Goal: Task Accomplishment & Management: Use online tool/utility

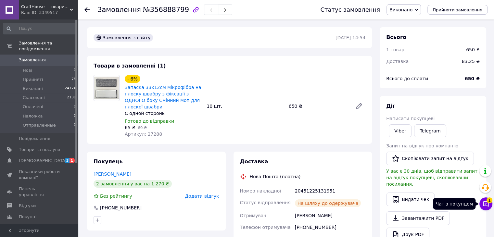
click at [483, 204] on icon at bounding box center [485, 204] width 6 height 6
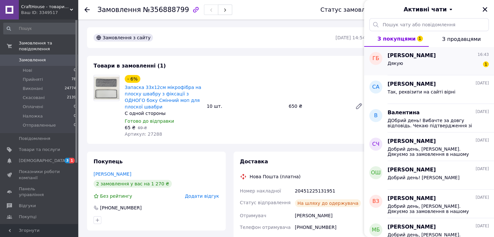
click at [422, 64] on div "Дякую 1" at bounding box center [437, 64] width 101 height 10
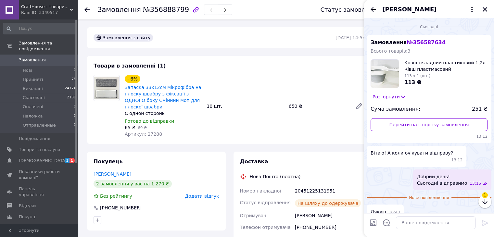
scroll to position [2, 0]
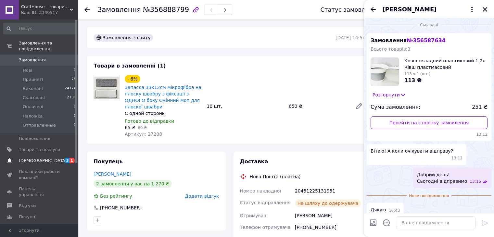
click at [39, 158] on span "[DEMOGRAPHIC_DATA]" at bounding box center [43, 161] width 48 height 6
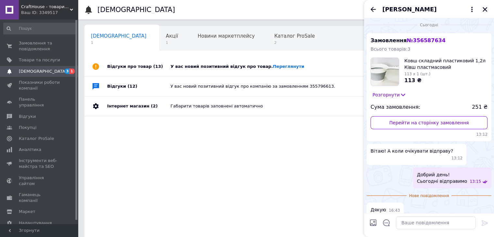
click at [482, 7] on icon "Закрити" at bounding box center [484, 9] width 5 height 5
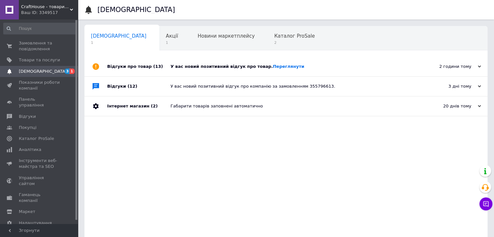
click at [325, 66] on div "У вас новий позитивний відгук про товар. Переглянути" at bounding box center [292, 67] width 245 height 6
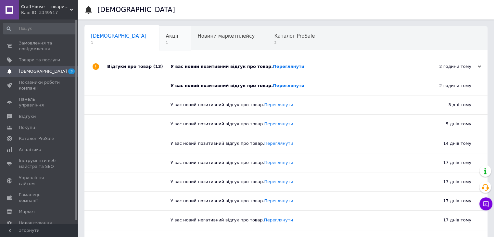
click at [159, 35] on div "Акції 1" at bounding box center [175, 38] width 32 height 25
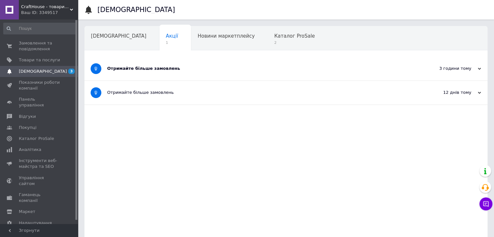
click at [240, 66] on div "Отримайте більше замовлень" at bounding box center [261, 69] width 309 height 6
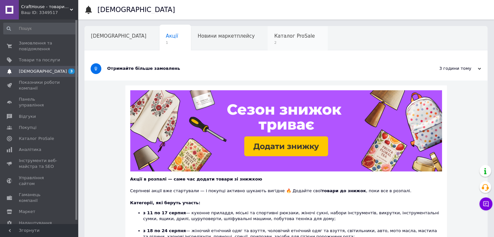
click at [274, 35] on span "Каталог ProSale" at bounding box center [294, 36] width 41 height 6
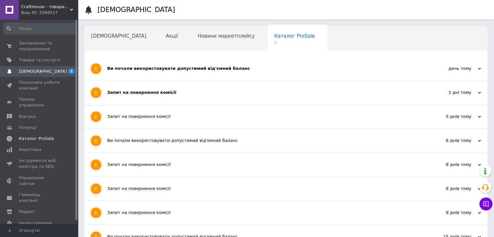
click at [35, 136] on span "Каталог ProSale" at bounding box center [36, 139] width 35 height 6
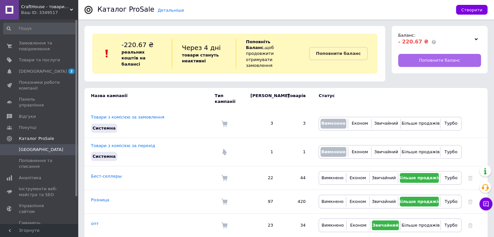
click at [450, 61] on span "Поповнити баланс" at bounding box center [439, 60] width 41 height 6
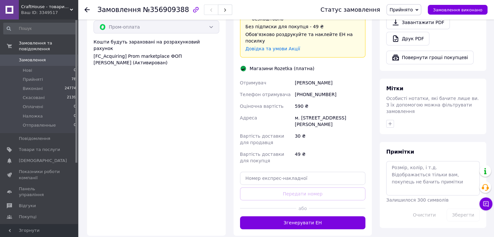
scroll to position [292, 0]
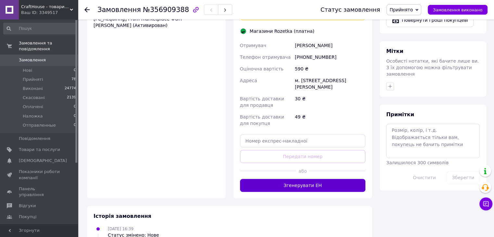
click at [306, 179] on button "Згенерувати ЕН" at bounding box center [303, 185] width 126 height 13
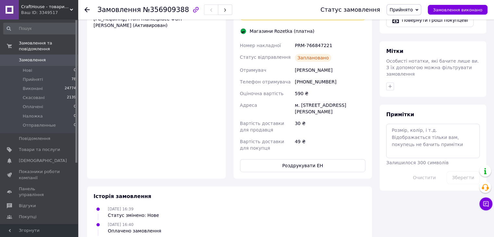
click at [305, 40] on div "PRM-766847221" at bounding box center [329, 46] width 73 height 12
copy div "PRM-766847221"
